Goal: Information Seeking & Learning: Learn about a topic

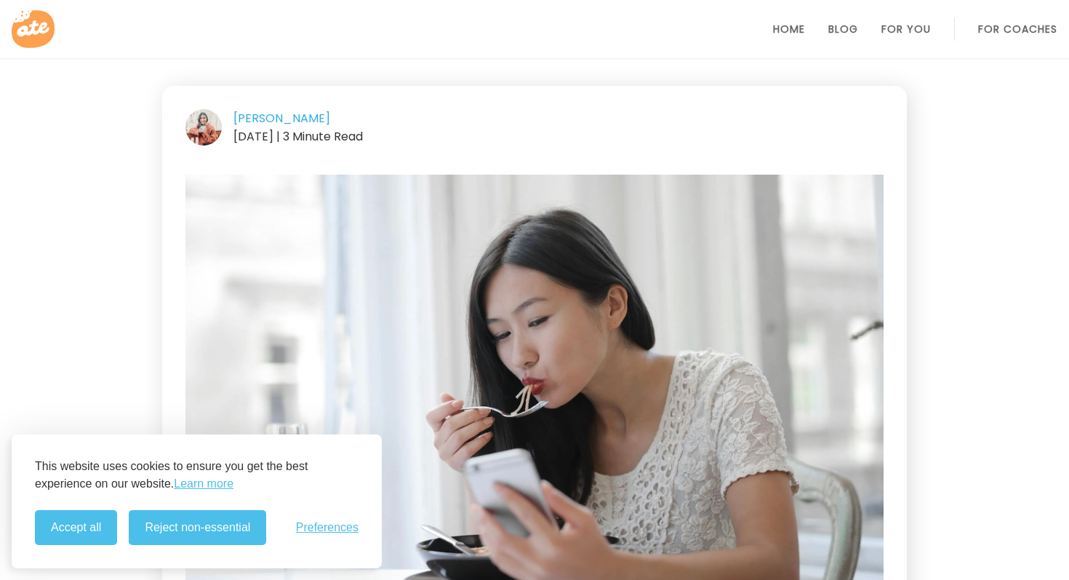
scroll to position [187, 0]
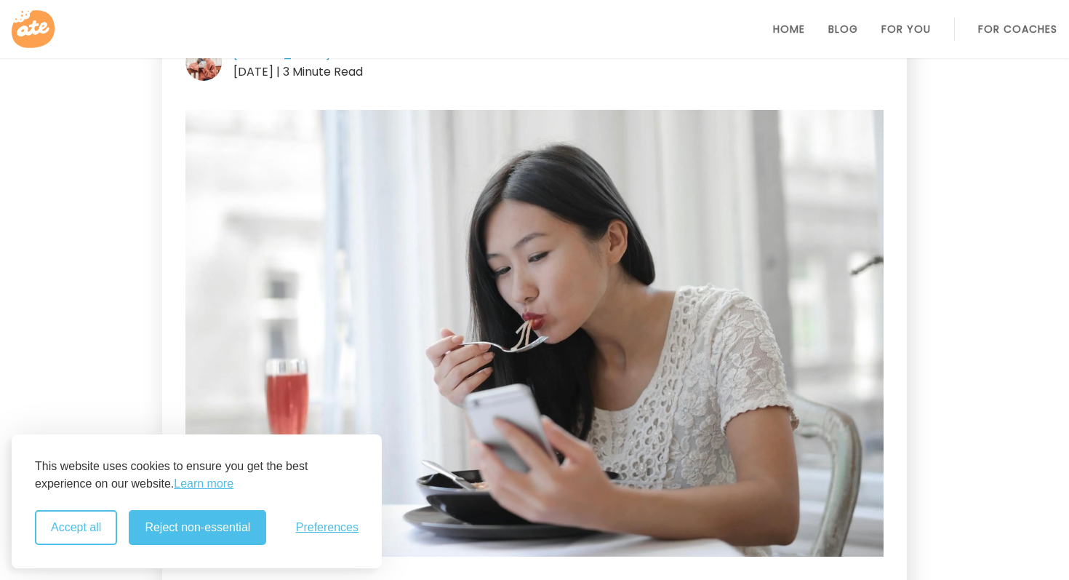
click at [79, 536] on button "Accept all" at bounding box center [76, 527] width 82 height 35
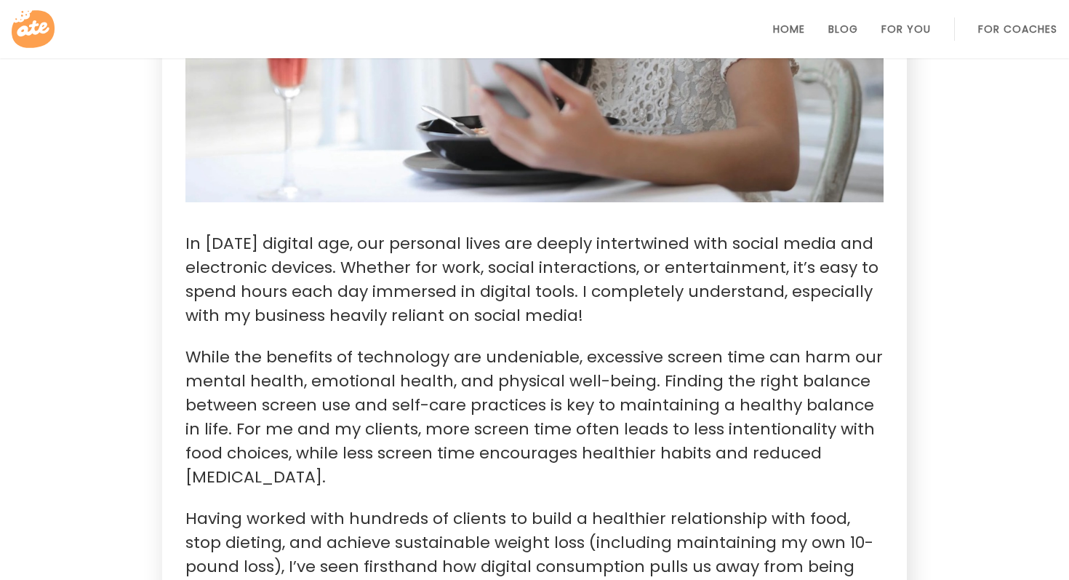
scroll to position [535, 0]
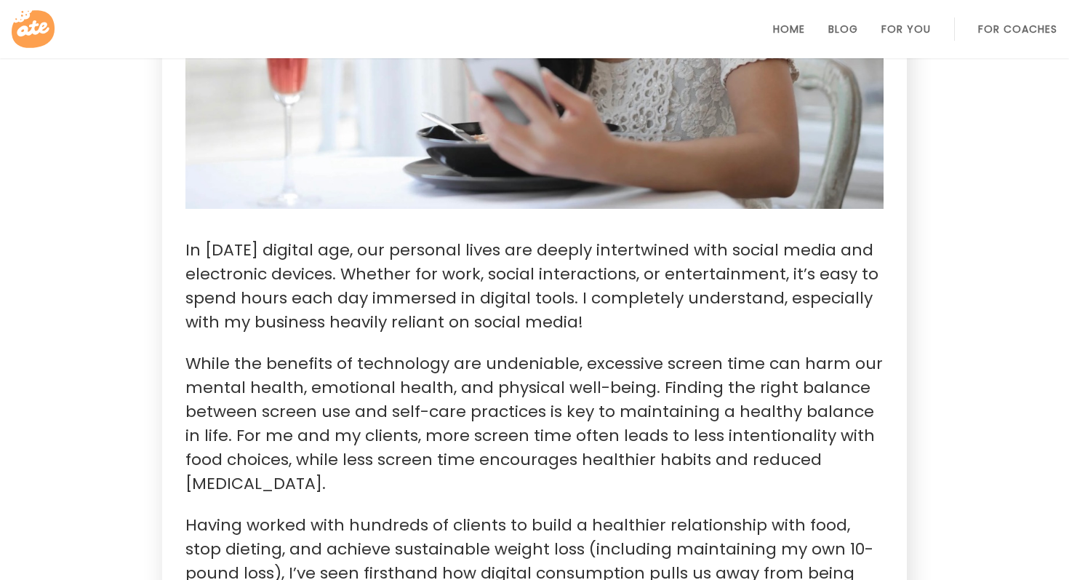
click at [47, 26] on icon at bounding box center [35, 29] width 47 height 47
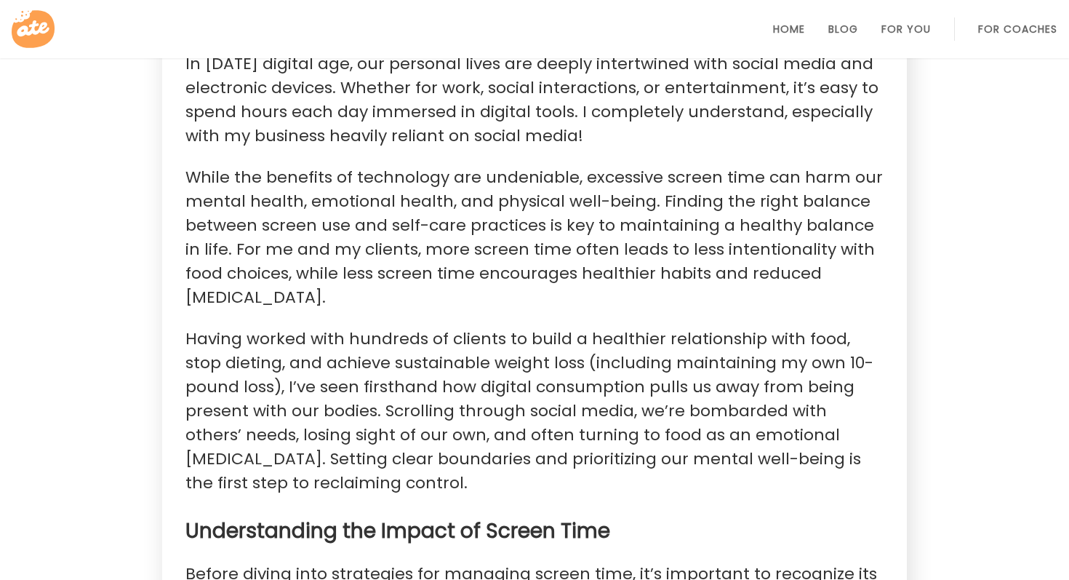
scroll to position [722, 0]
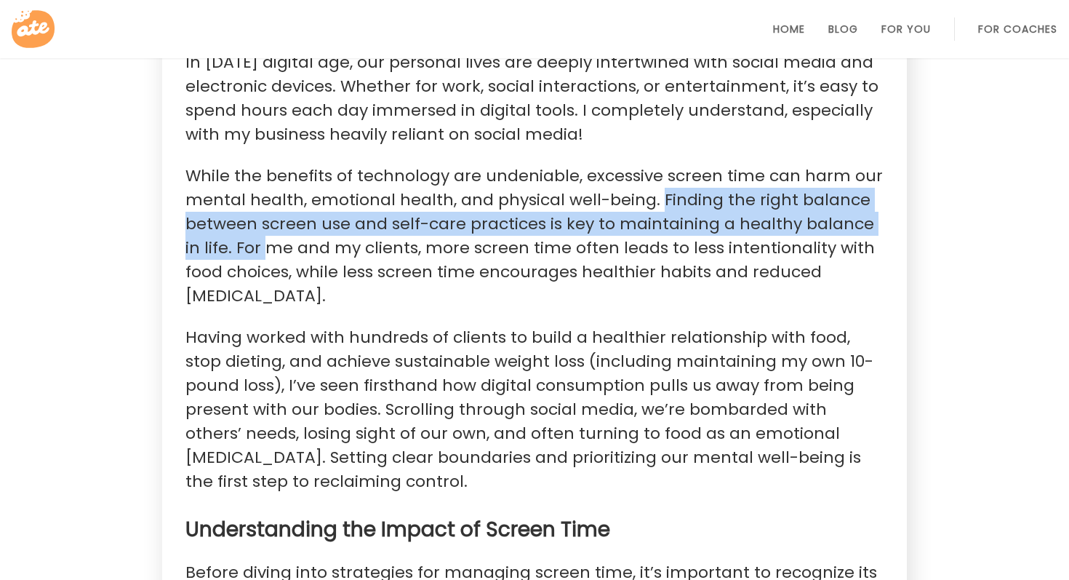
drag, startPoint x: 648, startPoint y: 192, endPoint x: 248, endPoint y: 247, distance: 403.8
click at [248, 247] on p "While the benefits of technology are undeniable, excessive screen time can harm…" at bounding box center [534, 236] width 698 height 144
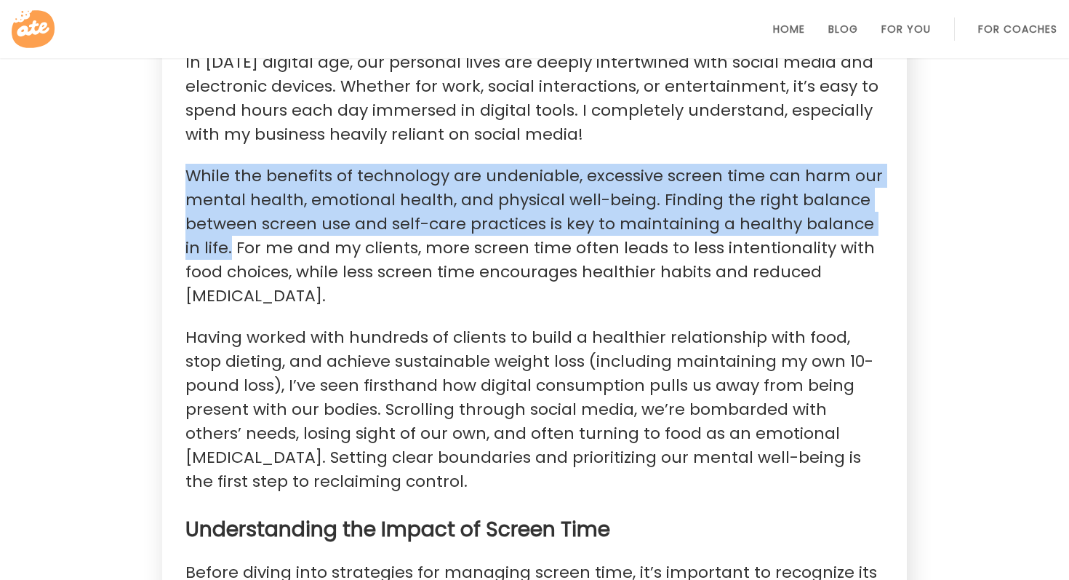
drag, startPoint x: 186, startPoint y: 172, endPoint x: 213, endPoint y: 246, distance: 78.9
click at [213, 246] on p "While the benefits of technology are undeniable, excessive screen time can harm…" at bounding box center [534, 236] width 698 height 144
copy p "While the benefits of technology are undeniable, excessive screen time can harm…"
